Goal: Task Accomplishment & Management: Manage account settings

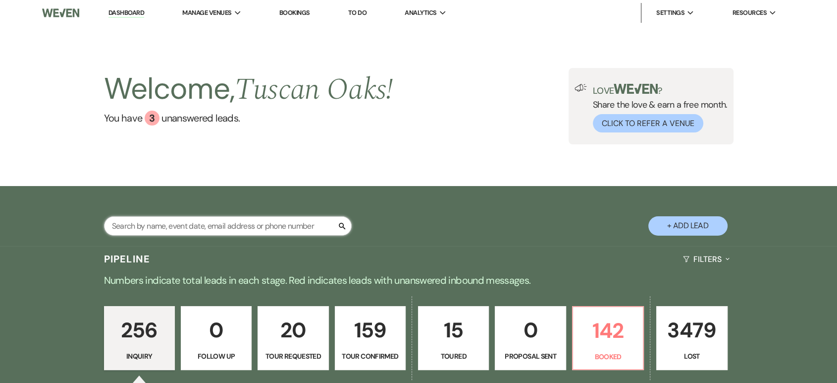
click at [210, 225] on input "text" at bounding box center [228, 225] width 248 height 19
type input "[PERSON_NAME]"
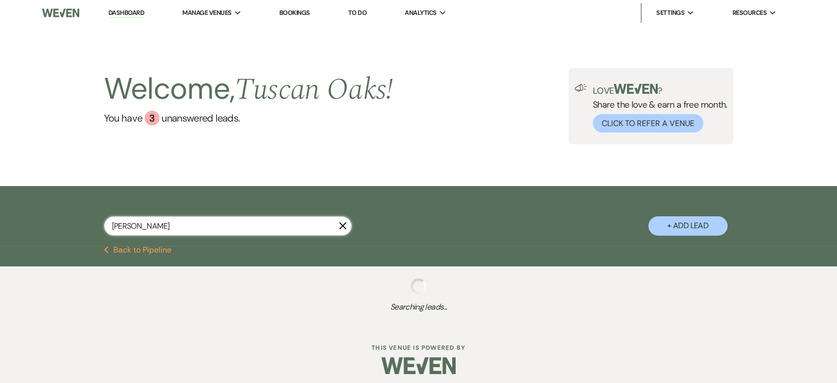
select select "8"
select select "5"
select select "8"
select select "5"
select select "8"
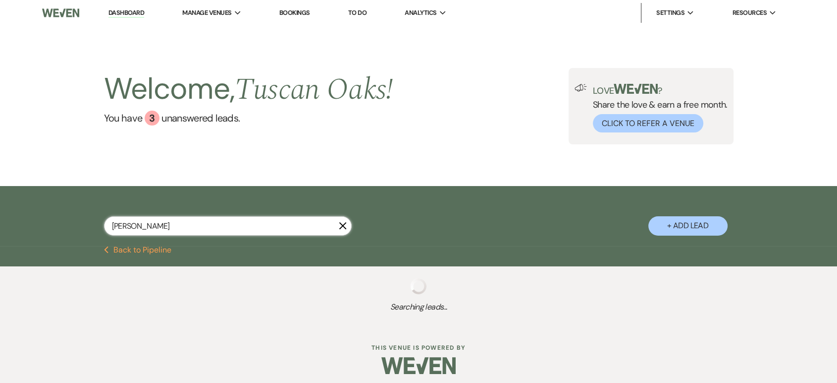
select select "5"
select select "8"
select select "5"
select select "8"
select select "5"
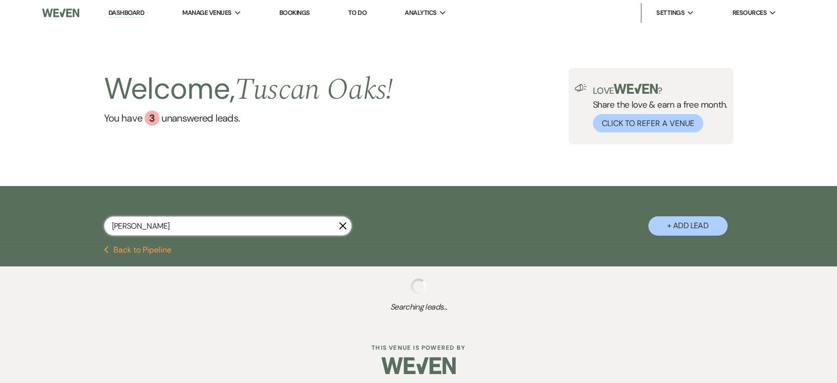
select select "8"
select select "5"
select select "8"
select select "5"
select select "8"
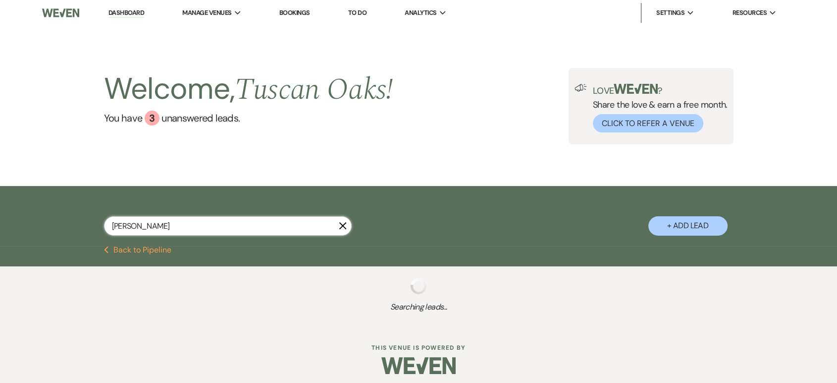
select select "5"
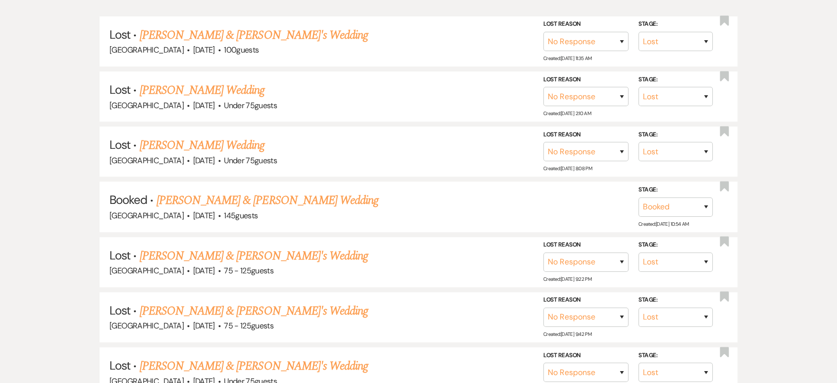
scroll to position [268, 0]
type input "[PERSON_NAME]"
click at [224, 203] on link "[PERSON_NAME] & [PERSON_NAME] Wedding" at bounding box center [268, 199] width 222 height 18
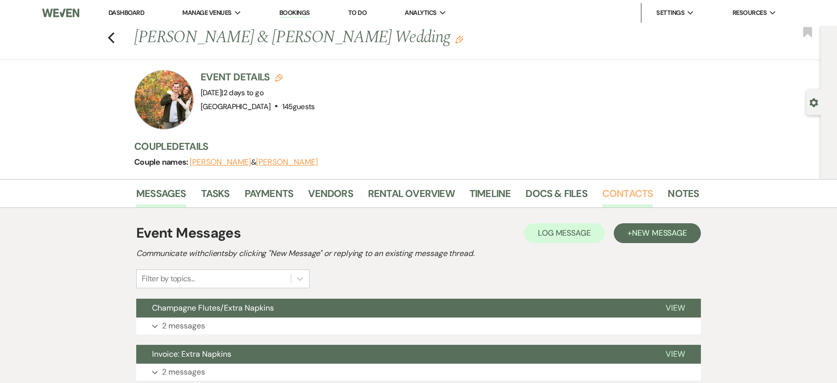
click at [622, 192] on link "Contacts" at bounding box center [628, 196] width 51 height 22
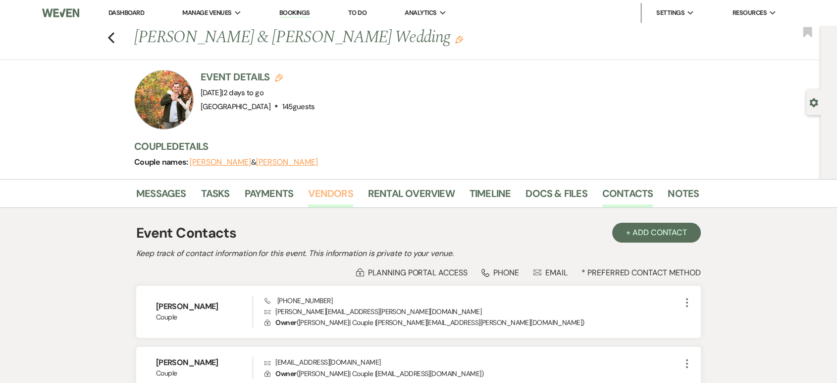
click at [333, 194] on link "Vendors" at bounding box center [330, 196] width 45 height 22
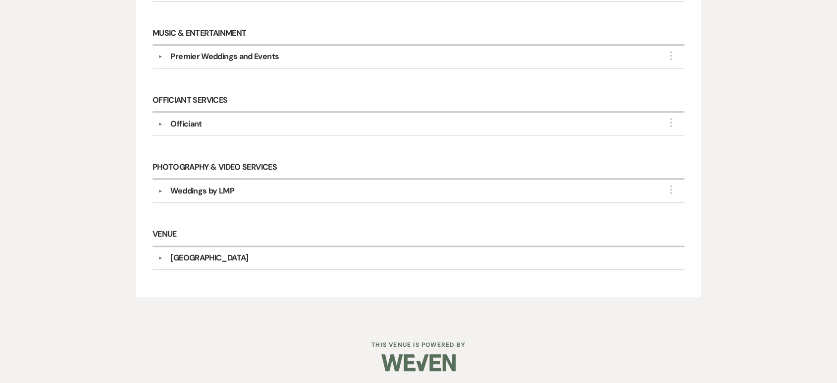
scroll to position [551, 0]
drag, startPoint x: 264, startPoint y: 280, endPoint x: 129, endPoint y: 114, distance: 213.9
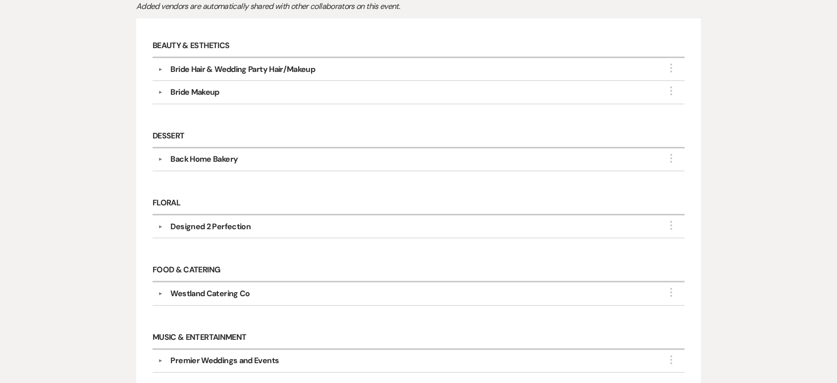
scroll to position [248, 0]
drag, startPoint x: 129, startPoint y: 114, endPoint x: 669, endPoint y: 189, distance: 545.3
click at [669, 189] on div "Floral ▼ Designed 2 Perfection More Company Contact Information: Phone [PHONE_N…" at bounding box center [419, 219] width 542 height 67
click at [302, 96] on div "Bride Makeup" at bounding box center [421, 92] width 517 height 12
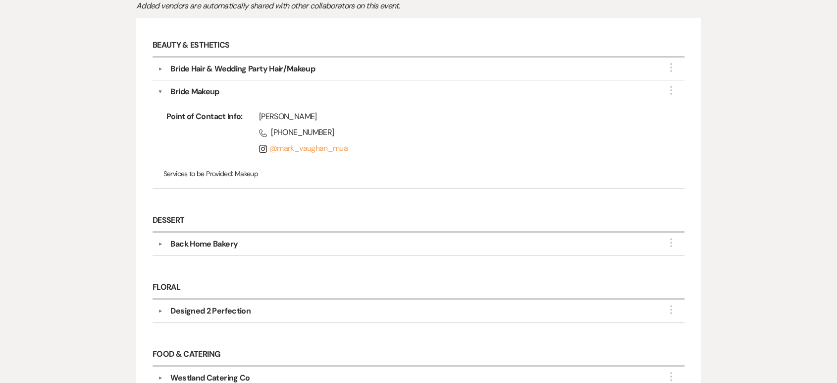
click at [231, 244] on div "Back Home Bakery" at bounding box center [203, 244] width 67 height 12
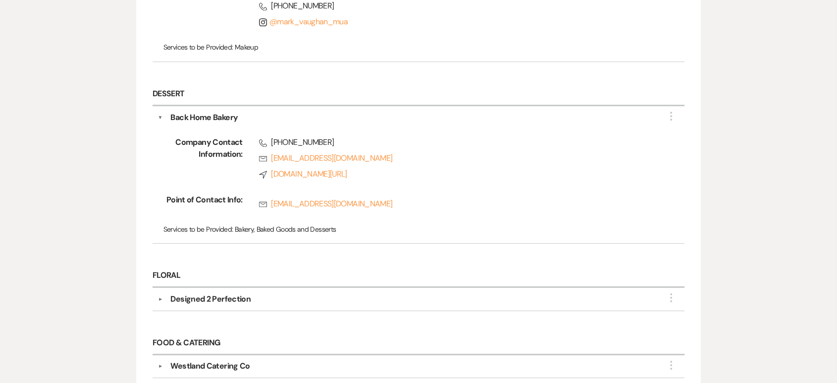
scroll to position [375, 0]
click at [227, 304] on div "▼ Designed 2 Perfection More Company Contact Information: Phone [PHONE_NUMBER] …" at bounding box center [419, 298] width 532 height 23
click at [263, 288] on div "▼ Designed 2 Perfection More Company Contact Information: Phone [PHONE_NUMBER] …" at bounding box center [419, 298] width 532 height 23
click at [224, 226] on span "Services to be Provided:" at bounding box center [199, 228] width 70 height 9
